Goal: Find specific page/section: Find specific page/section

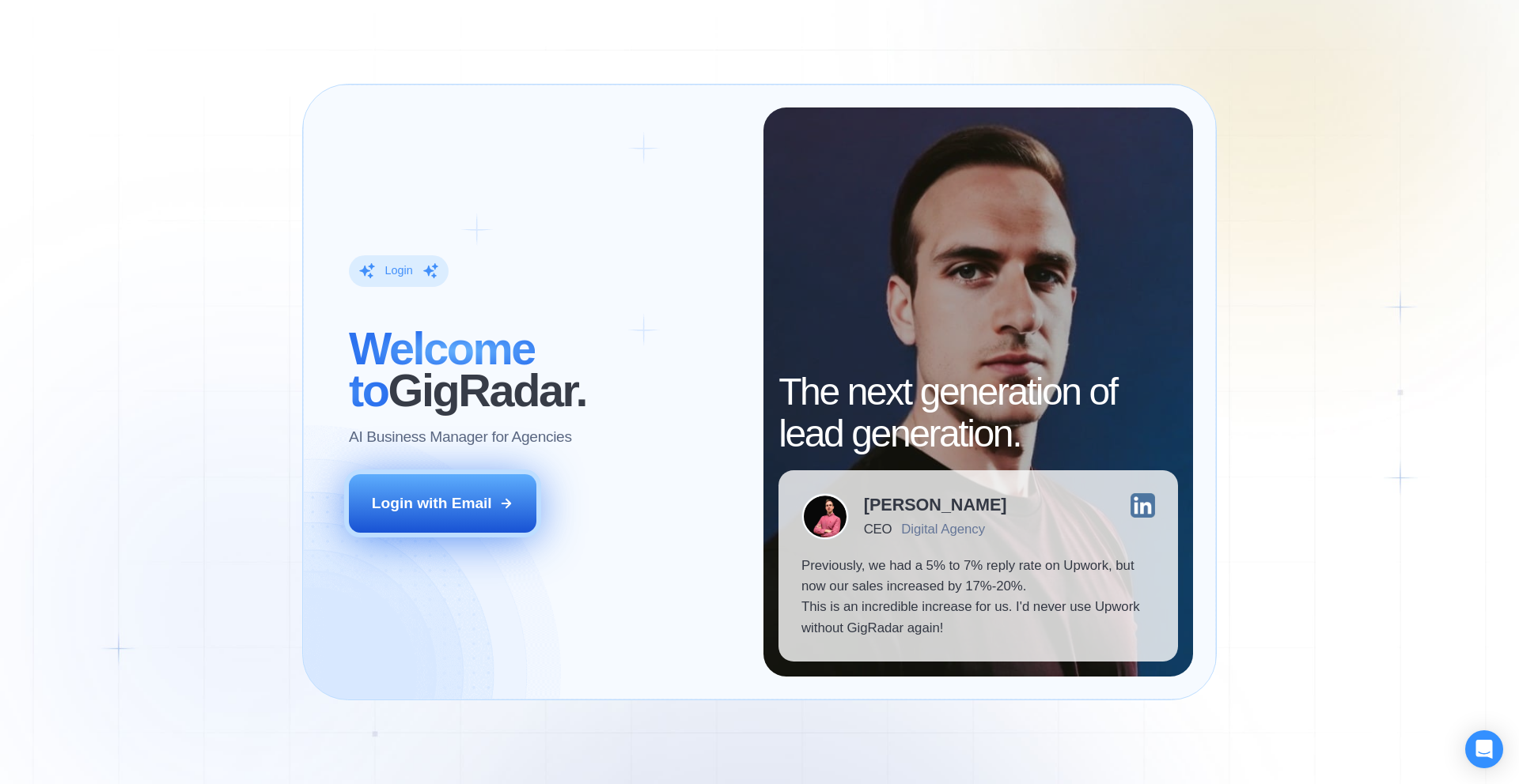
click at [466, 507] on div "Login with Email" at bounding box center [432, 503] width 120 height 20
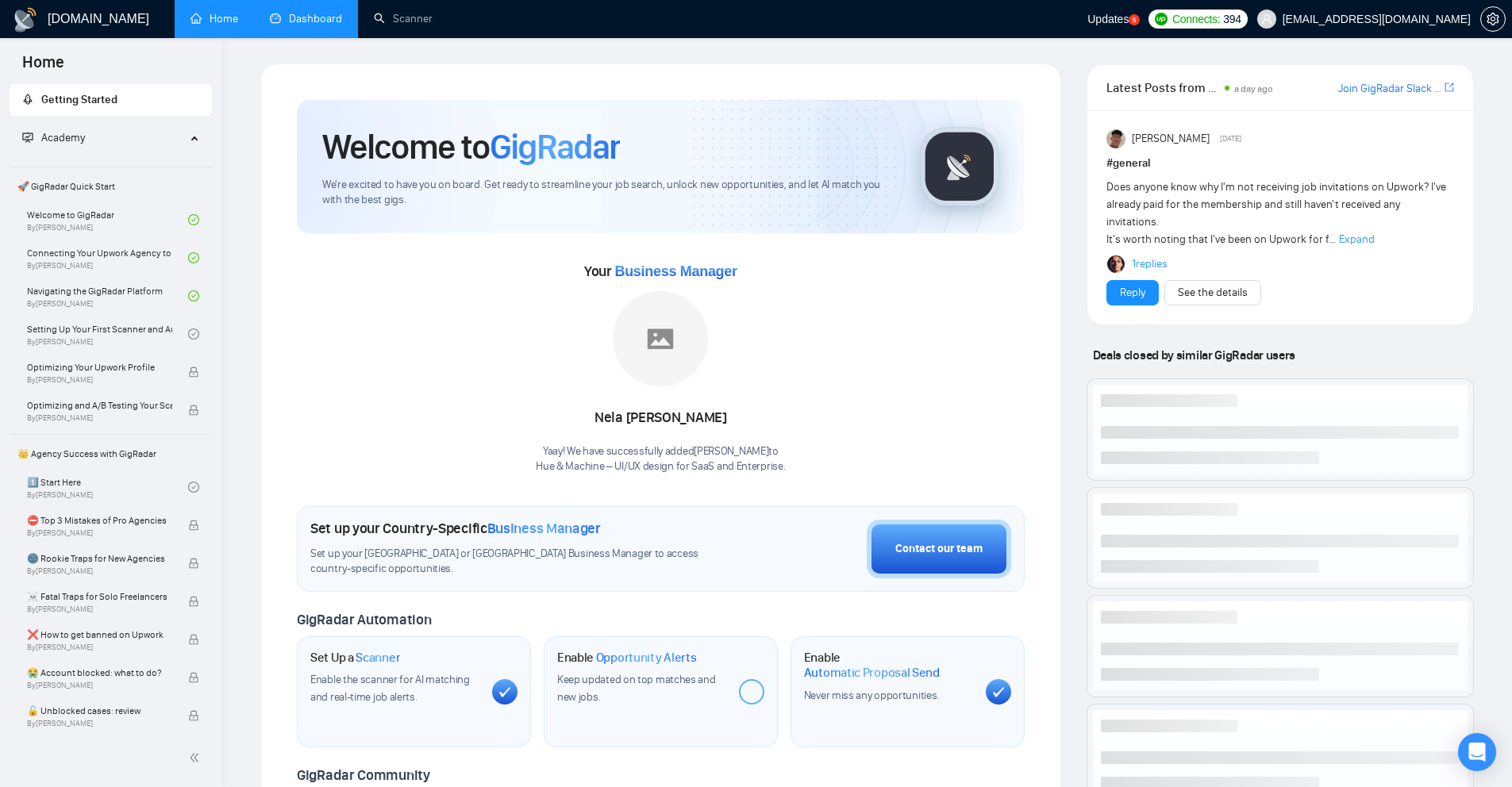
click at [304, 20] on link "Dashboard" at bounding box center [306, 18] width 72 height 13
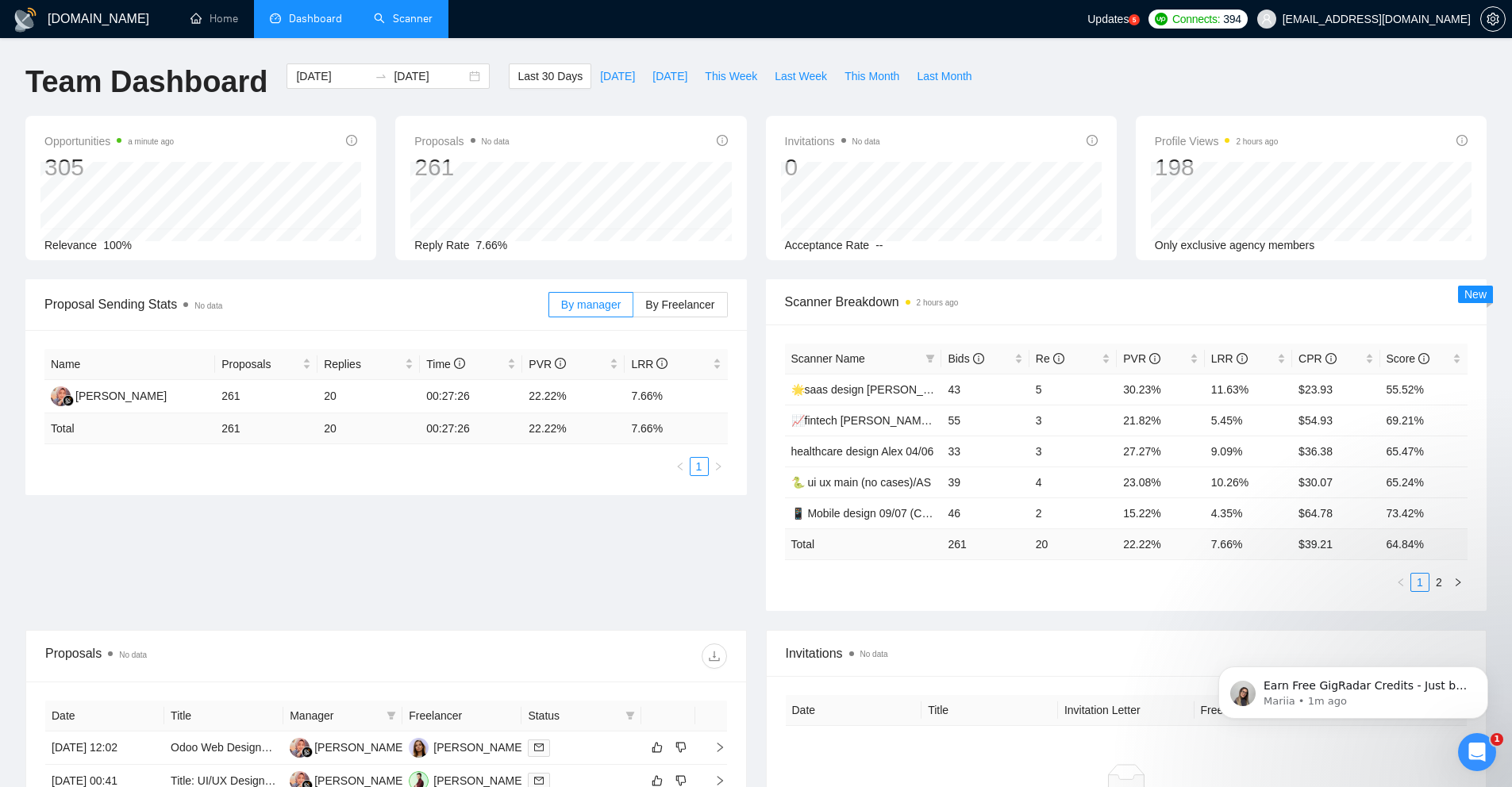
click at [424, 25] on link "Scanner" at bounding box center [403, 18] width 59 height 13
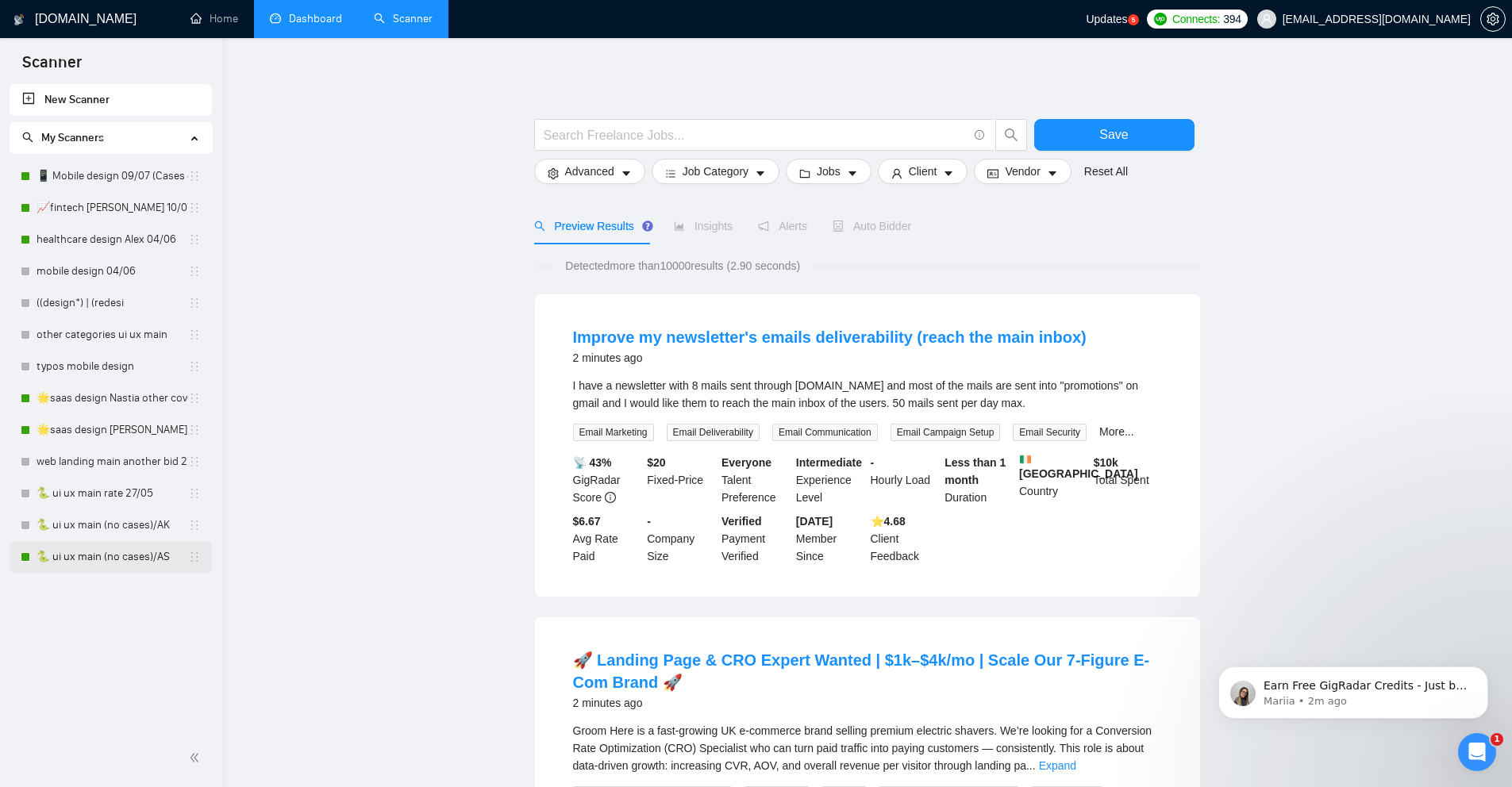
click at [88, 557] on link "🐍 ui ux main (no cases)/AS" at bounding box center [112, 557] width 152 height 32
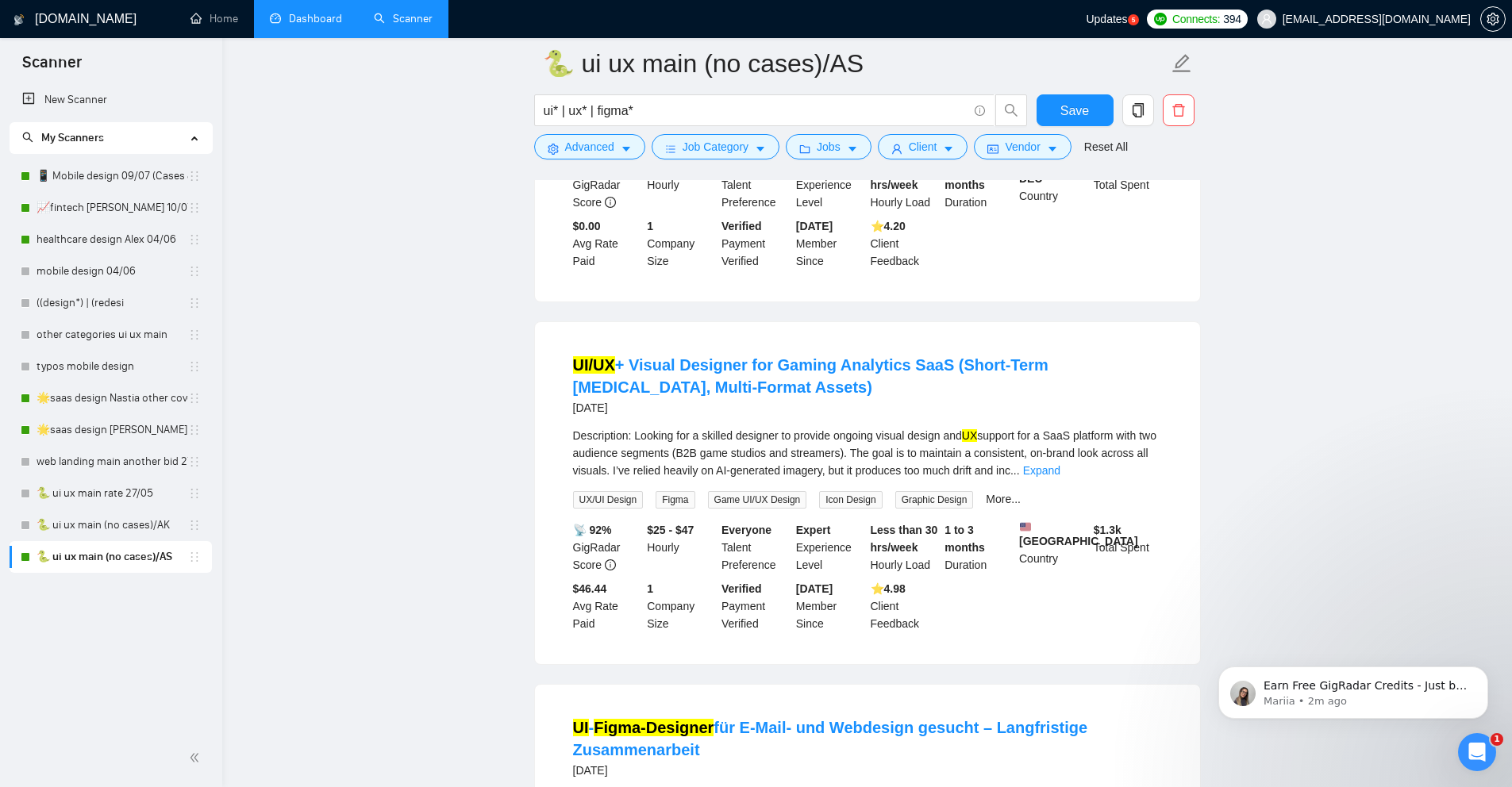
scroll to position [1070, 0]
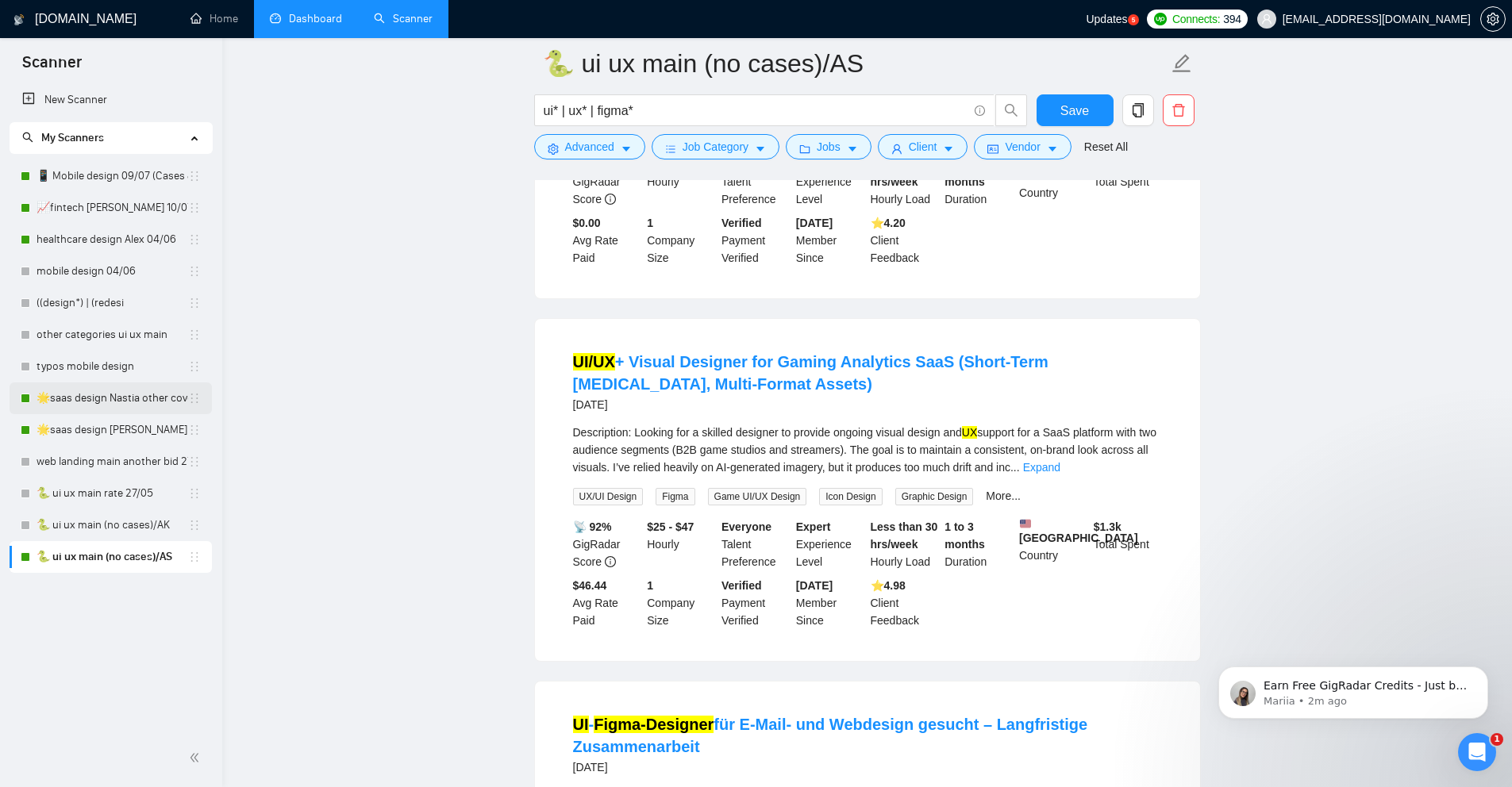
click at [95, 400] on link "🌟saas design Nastia other cover 27/05" at bounding box center [112, 399] width 152 height 32
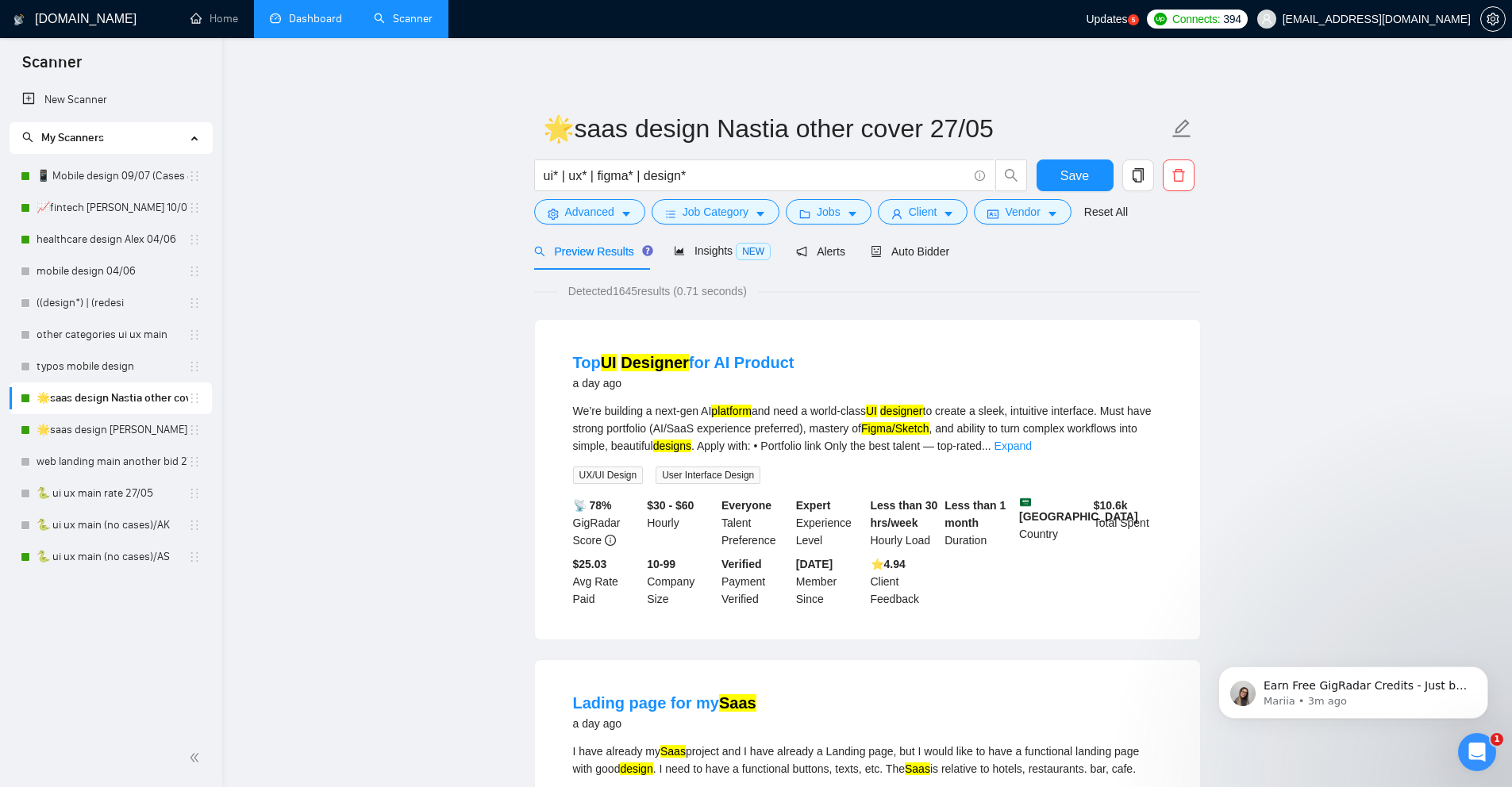
click at [291, 23] on link "Dashboard" at bounding box center [306, 18] width 72 height 13
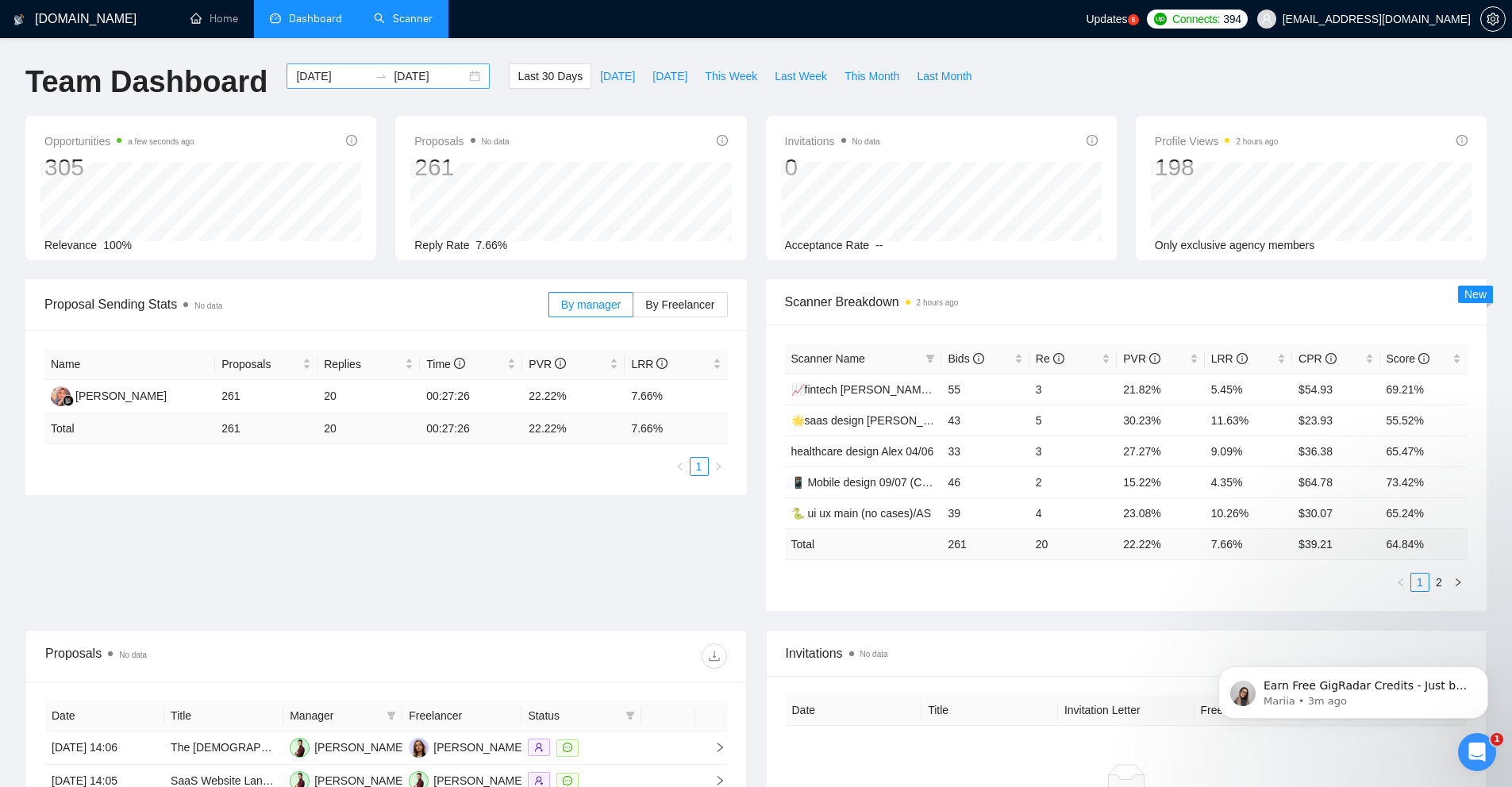
click at [459, 76] on div "[DATE] [DATE]" at bounding box center [388, 76] width 203 height 26
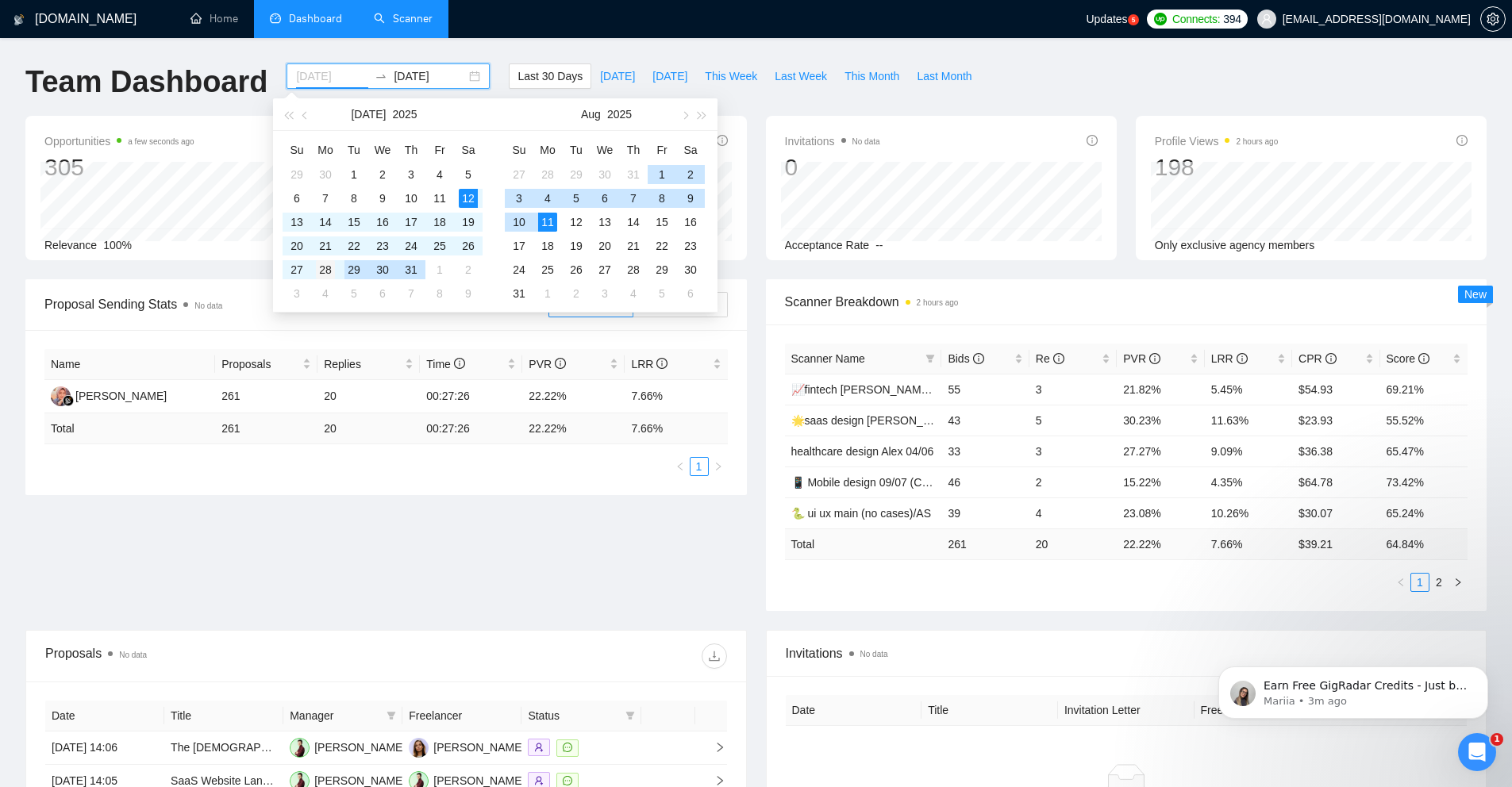
type input "[DATE]"
click at [325, 271] on div "28" at bounding box center [325, 269] width 19 height 19
type input "[DATE]"
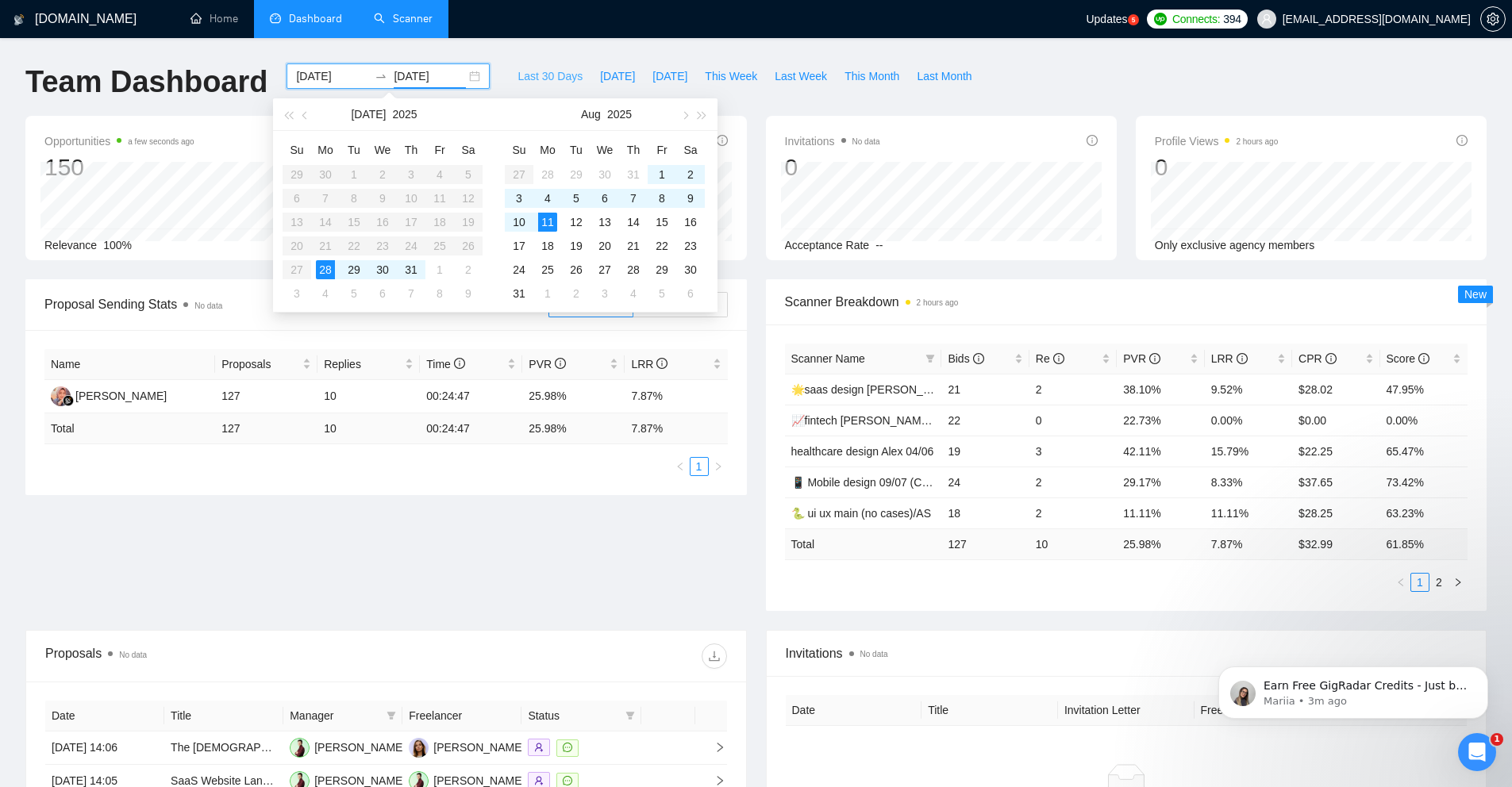
click at [535, 78] on span "Last 30 Days" at bounding box center [550, 76] width 65 height 18
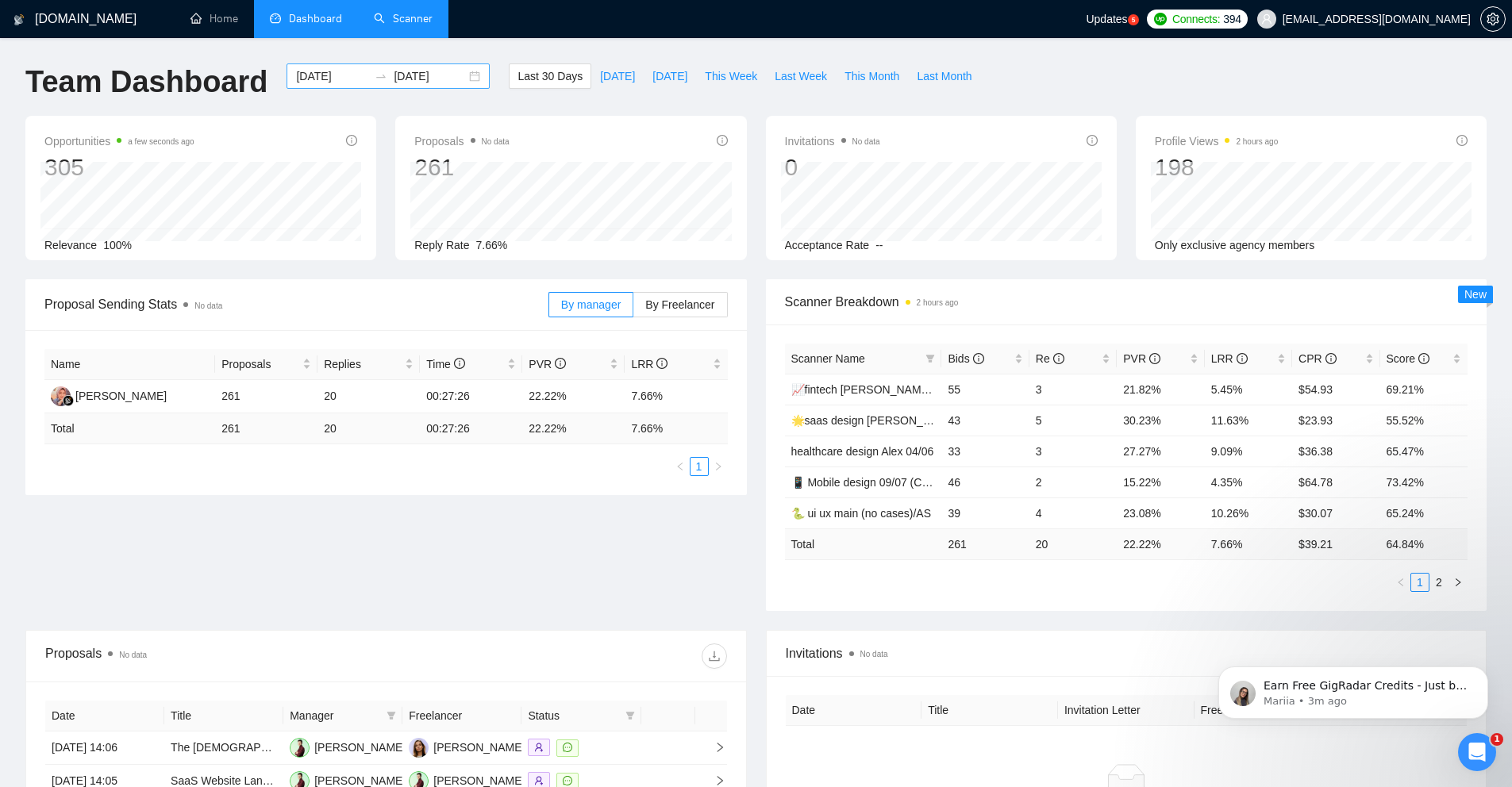
click at [460, 78] on div "[DATE] [DATE]" at bounding box center [388, 76] width 203 height 26
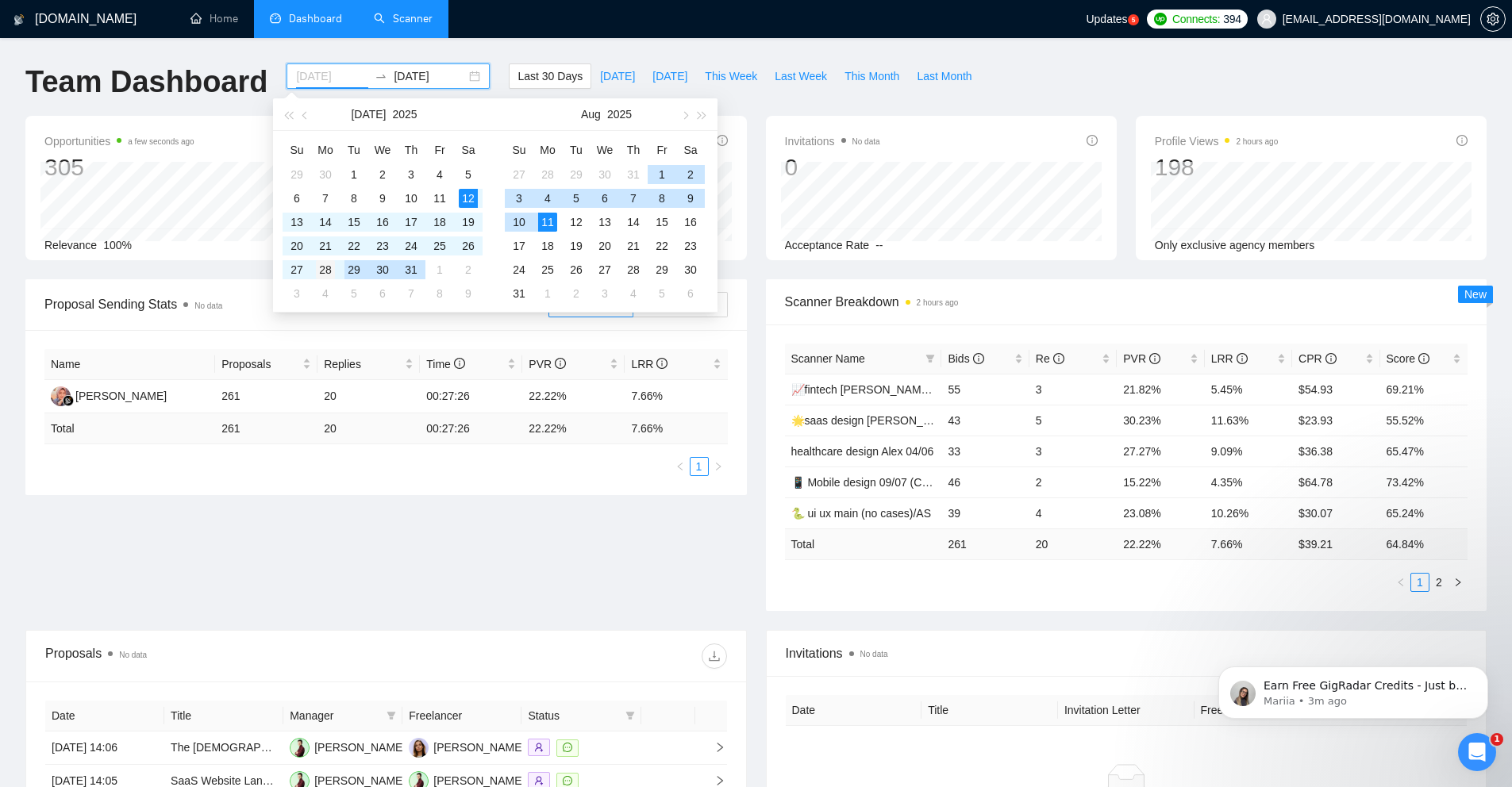
type input "[DATE]"
click at [332, 271] on div "28" at bounding box center [325, 269] width 19 height 19
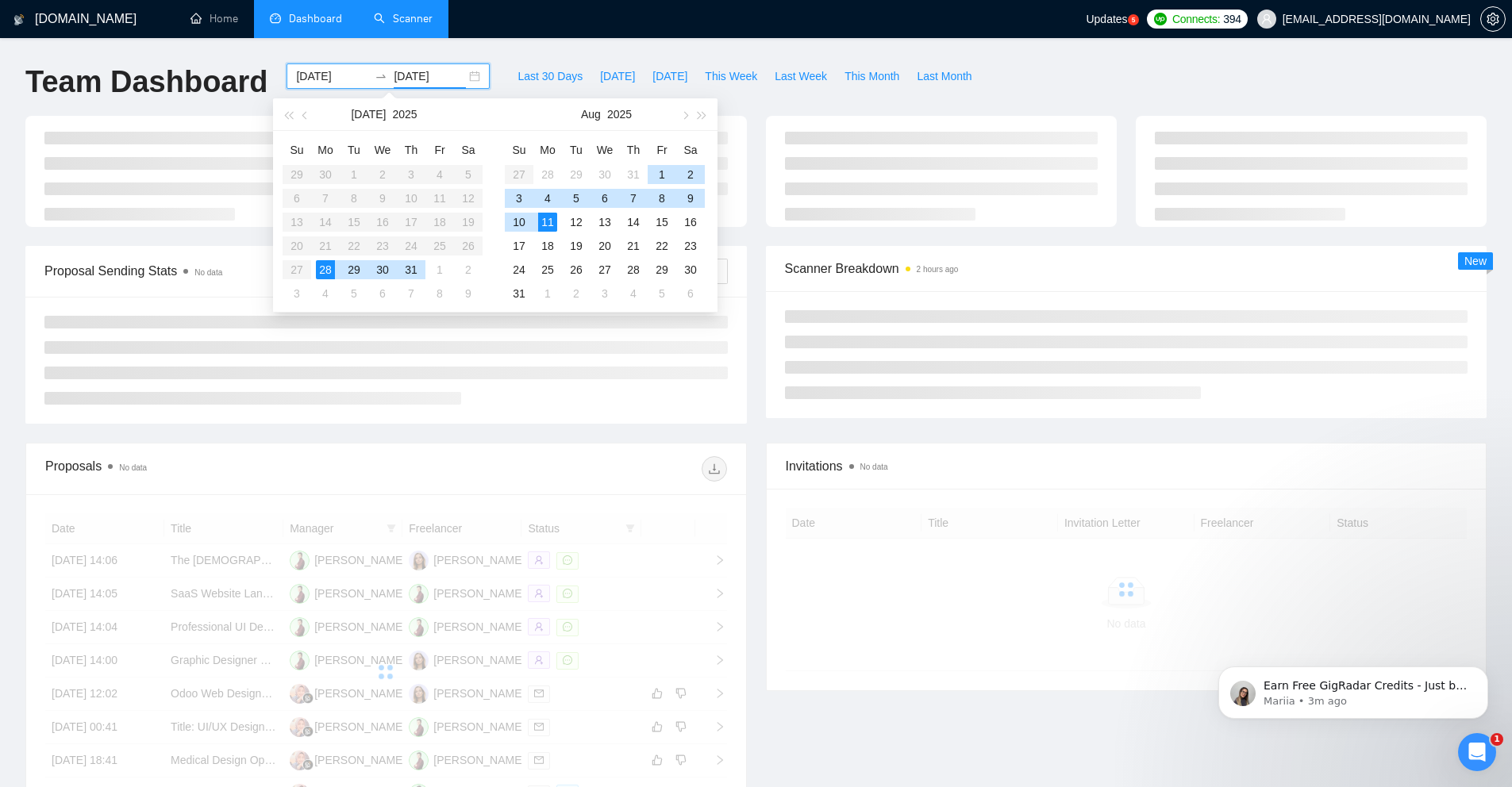
type input "[DATE]"
